Goal: Communication & Community: Answer question/provide support

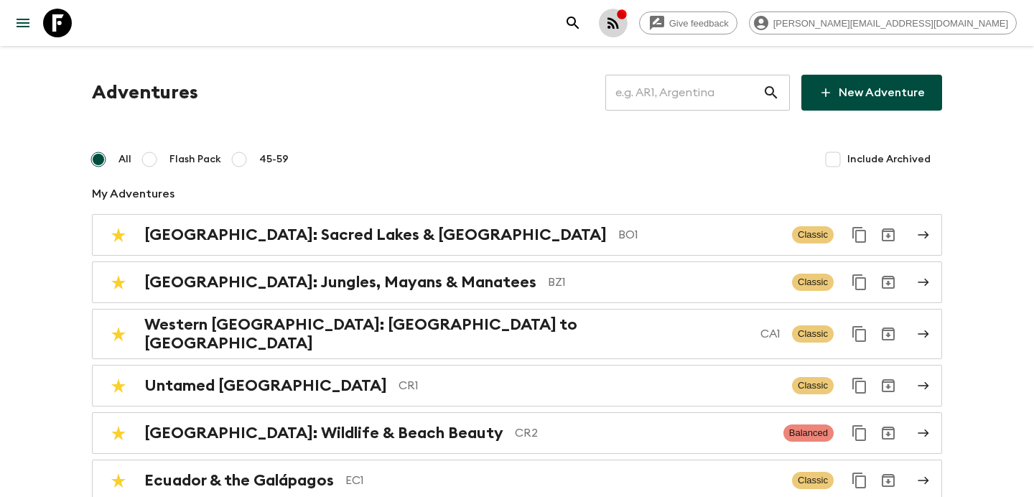
click at [619, 21] on icon "button" at bounding box center [612, 22] width 11 height 11
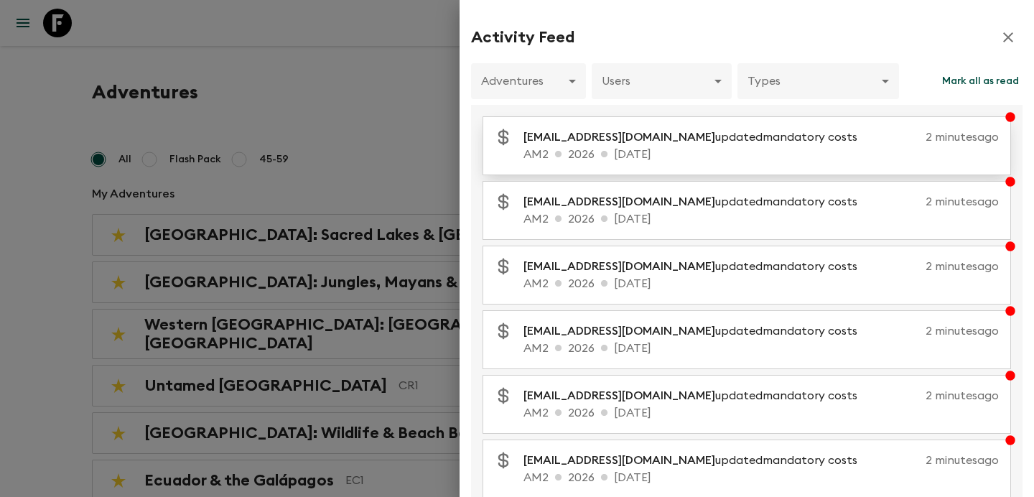
click at [675, 141] on span "[EMAIL_ADDRESS][DOMAIN_NAME]" at bounding box center [619, 136] width 192 height 11
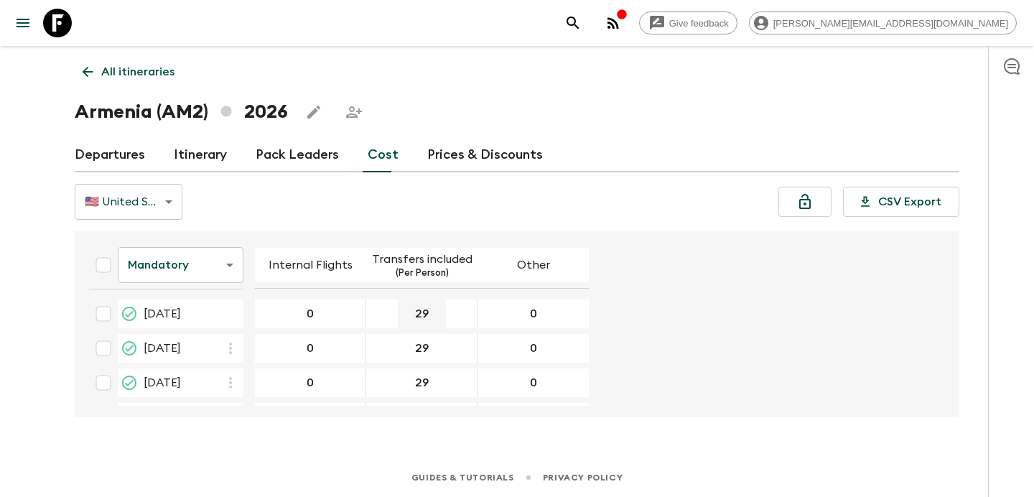
scroll to position [238, 0]
click at [153, 83] on link "All itineraries" at bounding box center [129, 71] width 108 height 29
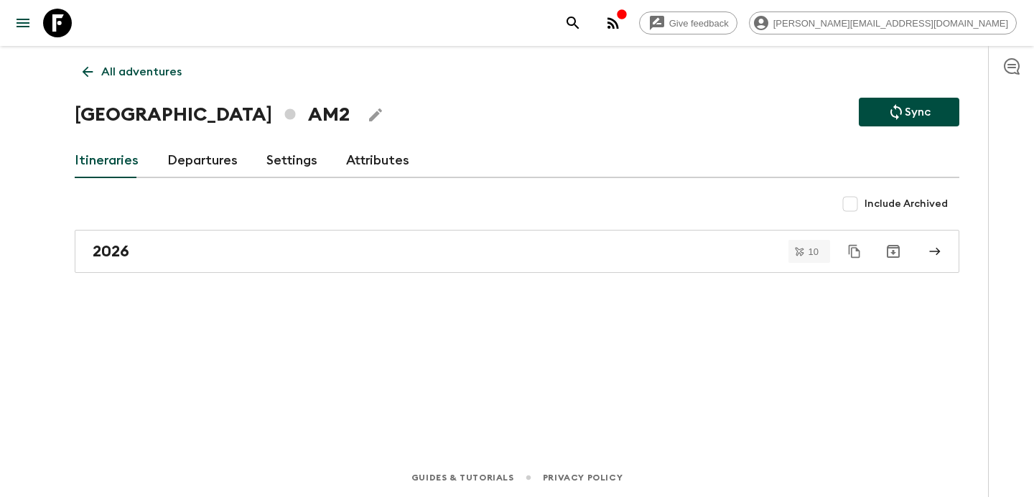
click at [622, 22] on icon "button" at bounding box center [612, 22] width 17 height 17
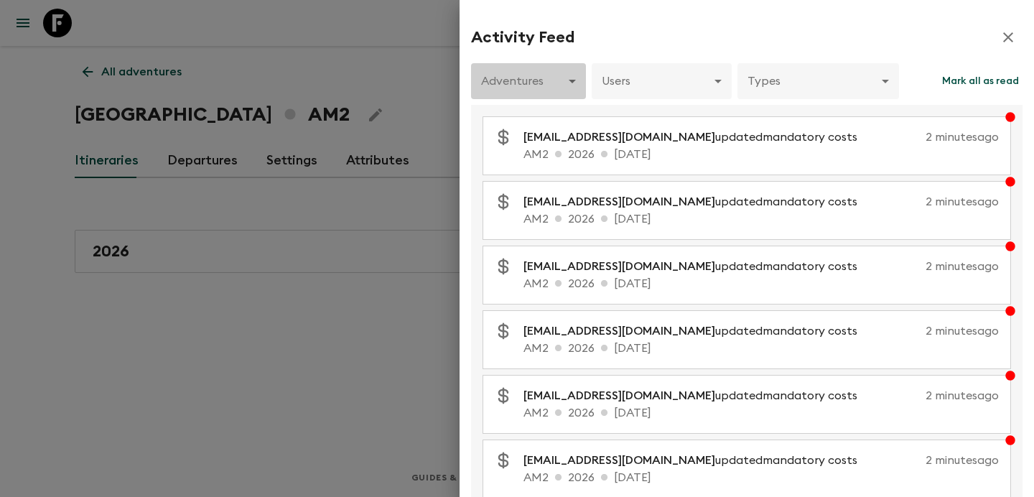
click at [568, 72] on body "Give feedback [PERSON_NAME][EMAIL_ADDRESS][DOMAIN_NAME] All adventures Armenia …" at bounding box center [517, 248] width 1034 height 497
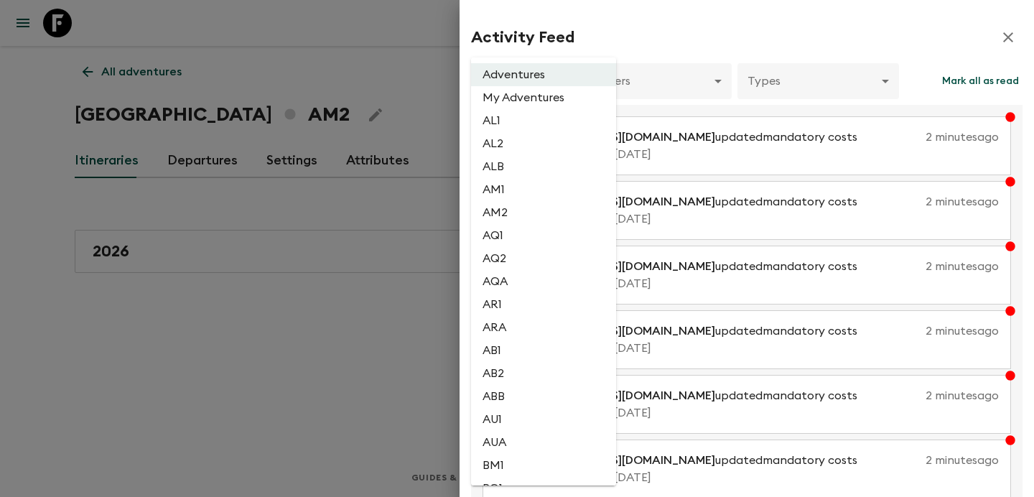
click at [909, 15] on div at bounding box center [517, 248] width 1034 height 497
